Goal: Find specific page/section

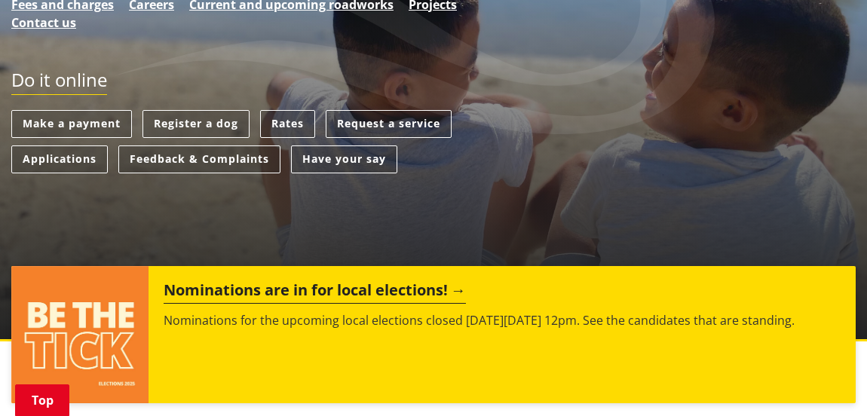
scroll to position [362, 0]
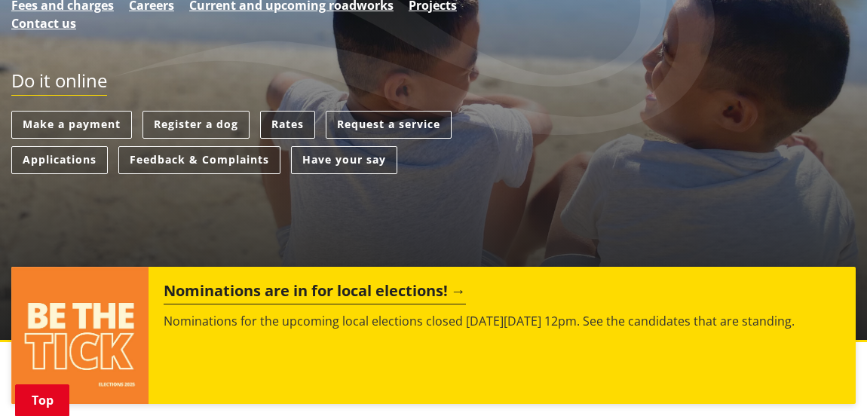
click at [299, 126] on link "Rates" at bounding box center [287, 125] width 55 height 28
click at [298, 127] on link "Rates" at bounding box center [287, 125] width 55 height 28
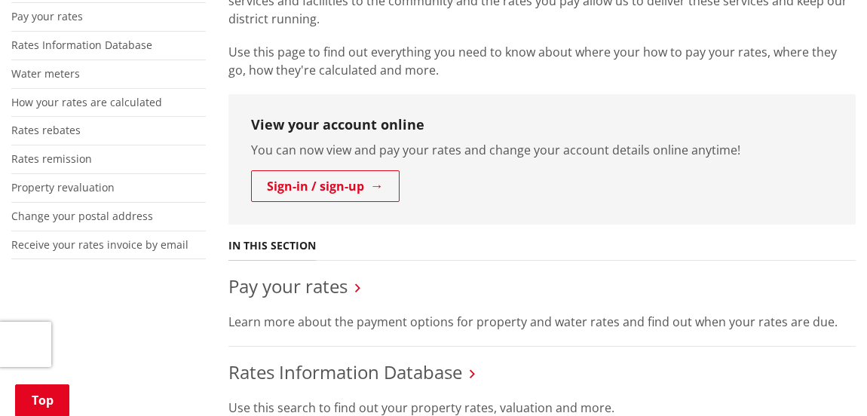
scroll to position [354, 0]
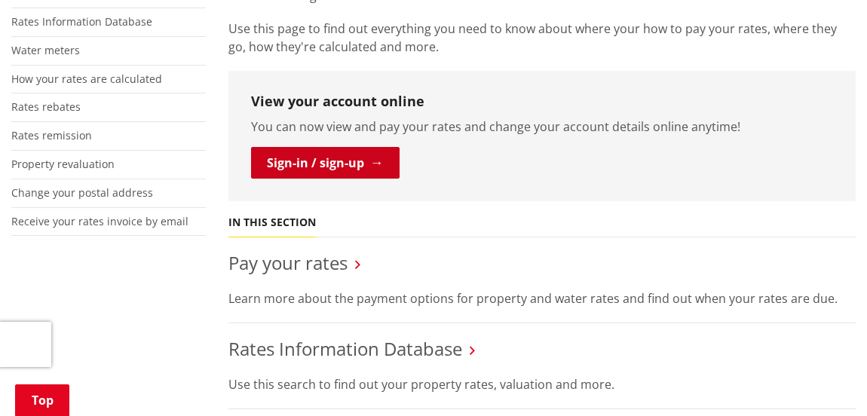
click at [329, 157] on link "Sign-in / sign-up" at bounding box center [325, 163] width 148 height 32
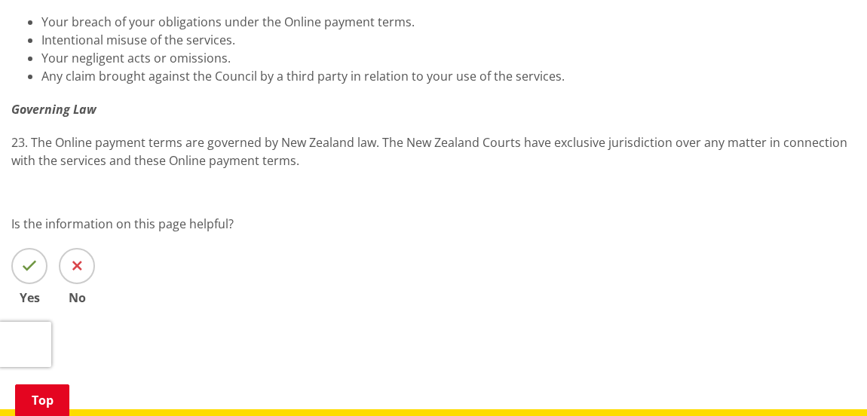
scroll to position [2413, 0]
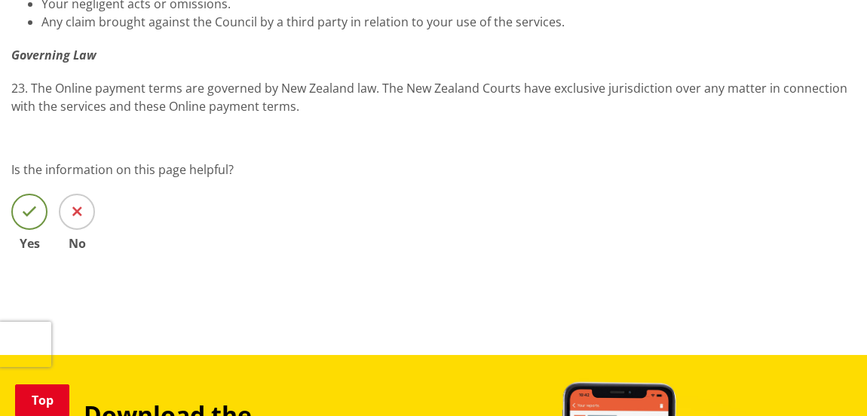
click at [31, 207] on icon at bounding box center [29, 211] width 15 height 15
click at [0, 0] on input "Yes" at bounding box center [0, 0] width 0 height 0
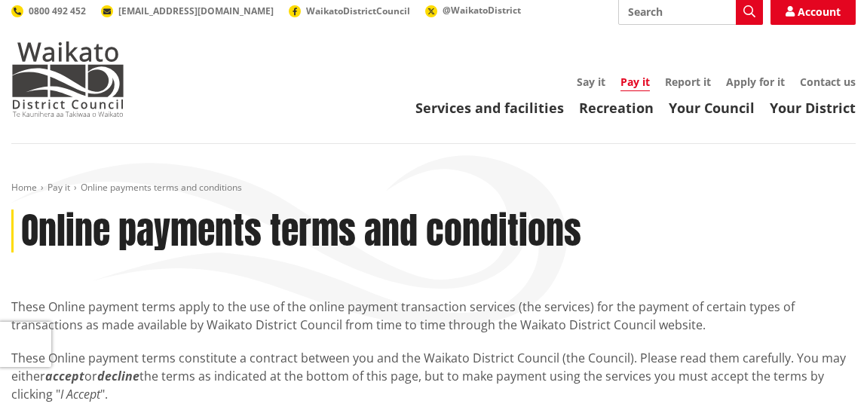
scroll to position [0, 0]
